Goal: Transaction & Acquisition: Download file/media

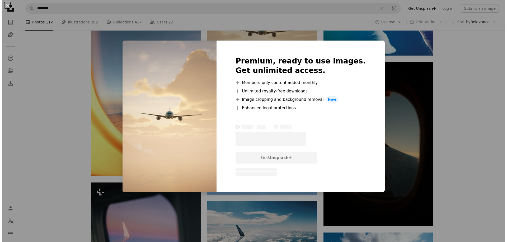
scroll to position [924, 0]
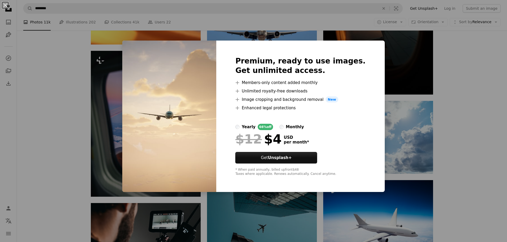
click at [482, 117] on div "An X shape Premium, ready to use images. Get unlimited access. A plus sign Memb…" at bounding box center [253, 121] width 507 height 242
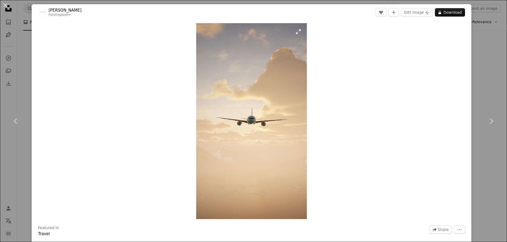
scroll to position [792, 0]
